Goal: Transaction & Acquisition: Purchase product/service

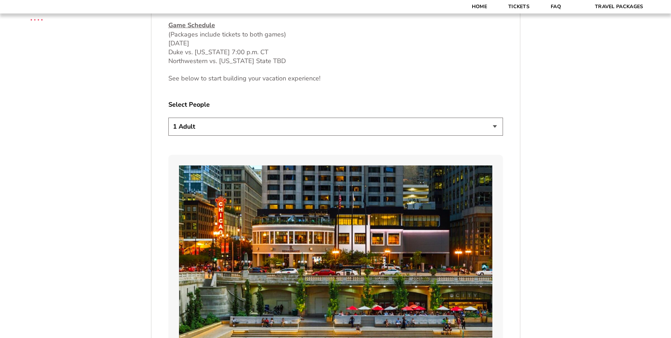
scroll to position [401, 0]
click at [493, 123] on select "1 Adult 2 Adults 3 Adults 4 Adults 2 Adults + 1 Child 2 Adults + 2 Children 2 A…" at bounding box center [335, 126] width 335 height 18
select select "2 Adults"
click at [168, 117] on select "1 Adult 2 Adults 3 Adults 4 Adults 2 Adults + 1 Child 2 Adults + 2 Children 2 A…" at bounding box center [335, 126] width 335 height 18
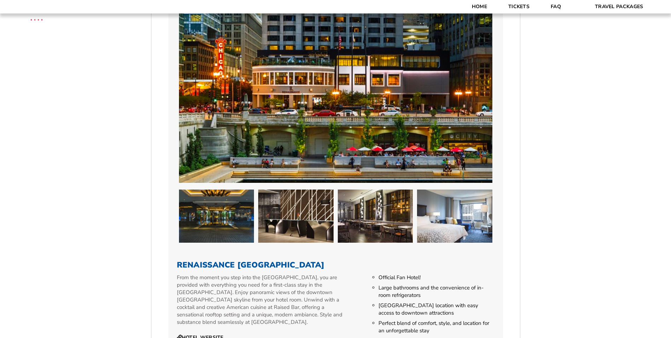
scroll to position [559, 0]
click at [347, 66] on img at bounding box center [336, 95] width 314 height 176
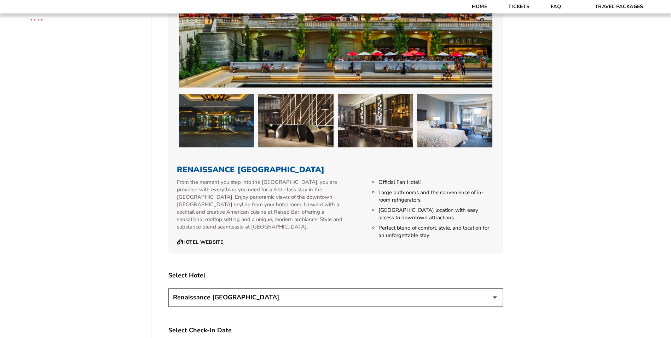
scroll to position [706, 0]
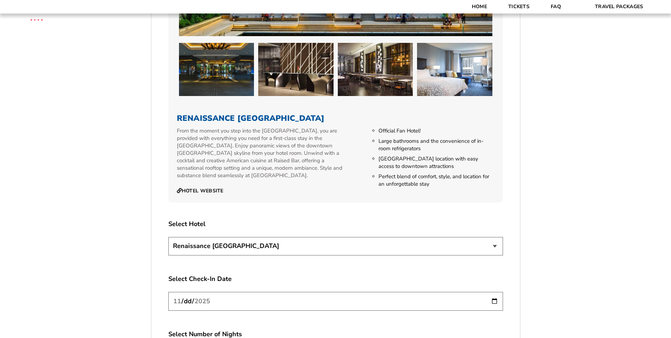
click at [496, 244] on select "Renaissance [GEOGRAPHIC_DATA]" at bounding box center [335, 246] width 335 height 18
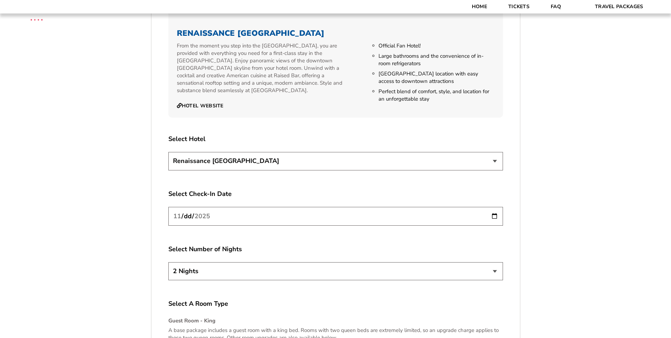
scroll to position [798, 0]
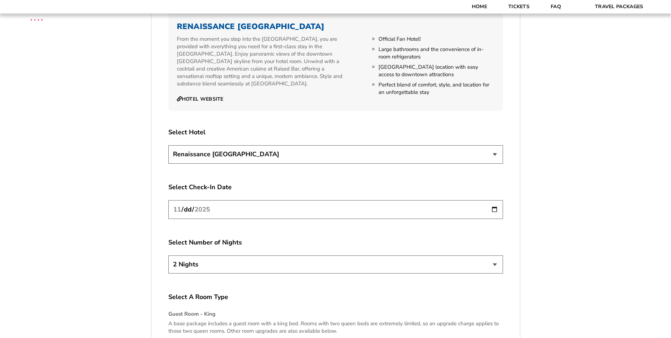
click at [493, 208] on input "[DATE]" at bounding box center [335, 209] width 335 height 19
click at [494, 264] on select "2 Nights 3 Nights 4 Nights" at bounding box center [335, 264] width 335 height 18
select select "3 Nights"
click at [168, 255] on select "2 Nights 3 Nights 4 Nights" at bounding box center [335, 264] width 335 height 18
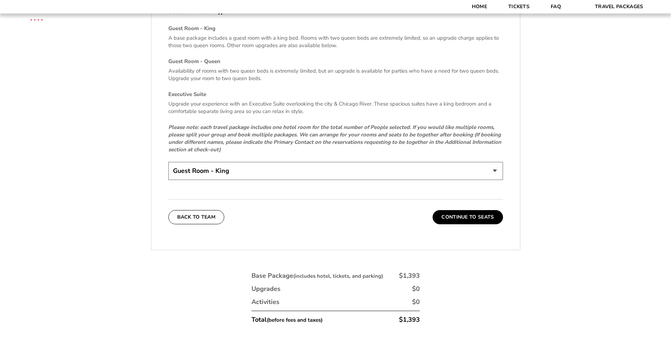
scroll to position [1083, 0]
click at [486, 216] on button "Continue To Seats" at bounding box center [468, 217] width 70 height 14
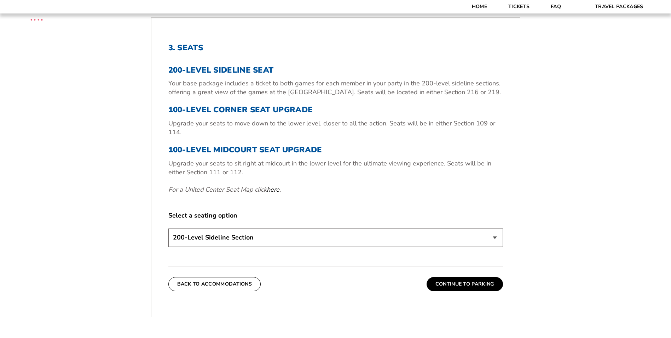
scroll to position [252, 0]
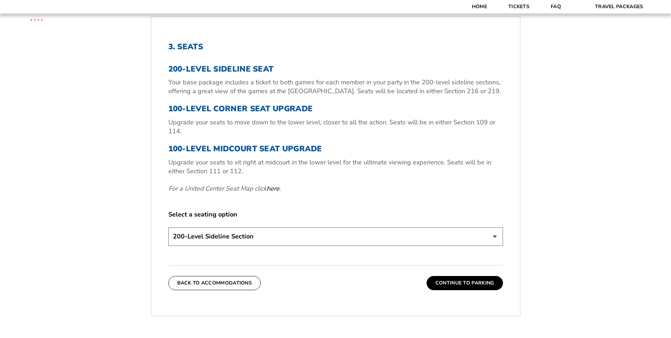
click at [495, 236] on select "200-Level Sideline Section 100-Level Corner Seat Upgrade (+$80 per person) 100-…" at bounding box center [335, 236] width 335 height 18
select select "100-Level Corner Seat Upgrade"
click at [168, 227] on select "200-Level Sideline Section 100-Level Corner Seat Upgrade (+$80 per person) 100-…" at bounding box center [335, 236] width 335 height 18
click at [486, 281] on button "Continue To Parking" at bounding box center [465, 283] width 76 height 14
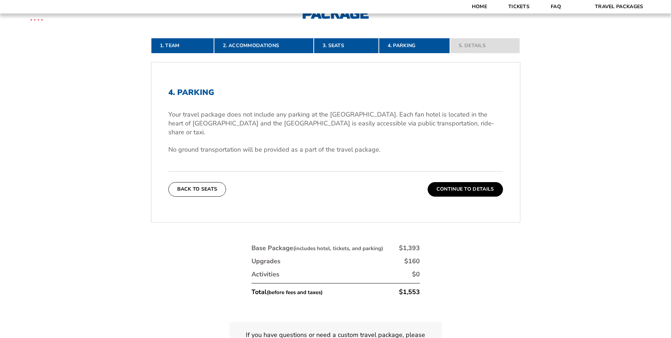
scroll to position [213, 0]
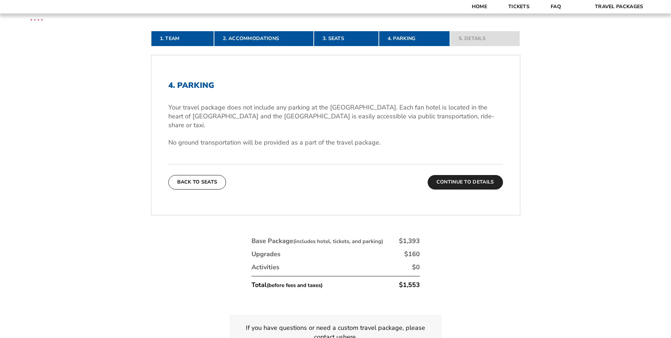
click at [479, 175] on button "Continue To Details" at bounding box center [465, 182] width 75 height 14
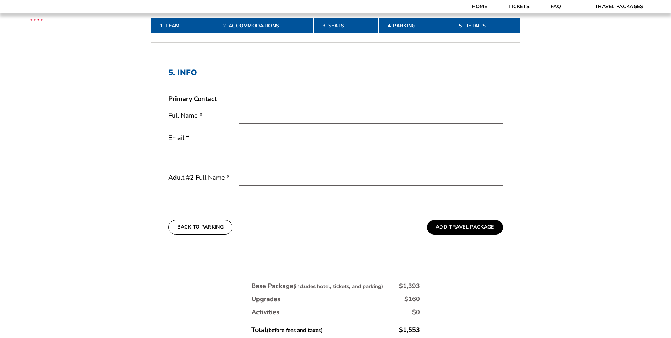
scroll to position [225, 0]
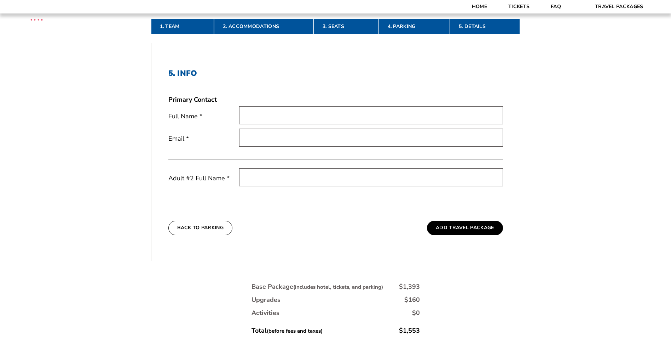
click at [333, 114] on input "text" at bounding box center [371, 115] width 264 height 18
type input "J Byron Loewen"
type input "byronl@milesdavison.com"
click at [311, 170] on input "text" at bounding box center [371, 177] width 264 height 18
type input "Sherry Loewen"
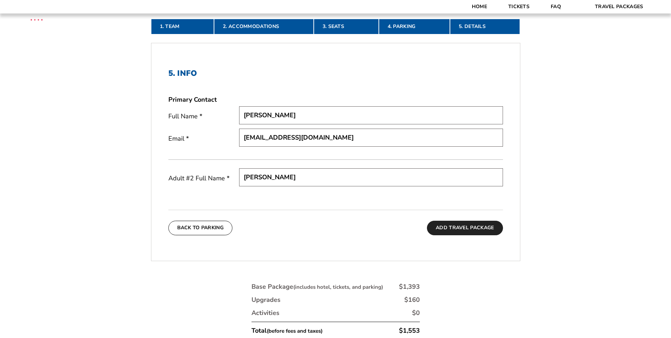
click at [456, 230] on button "Add Travel Package" at bounding box center [465, 228] width 76 height 14
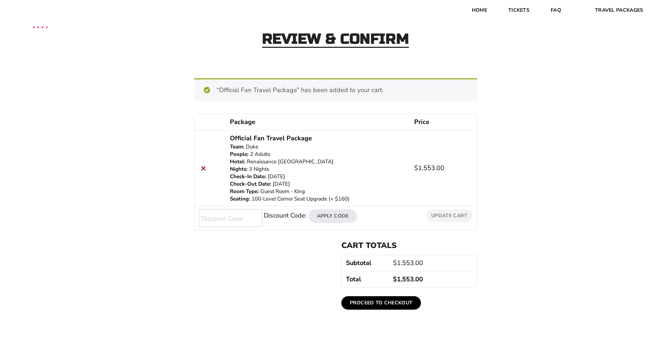
scroll to position [29, 0]
click at [516, 3] on link "Tickets" at bounding box center [519, 10] width 42 height 21
